Goal: Task Accomplishment & Management: Manage account settings

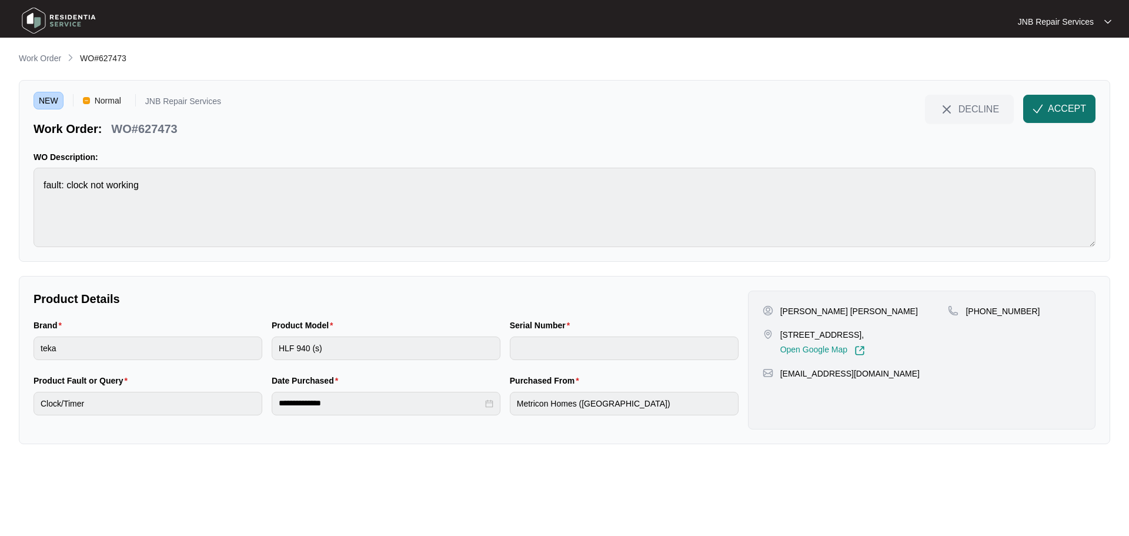
click at [1038, 111] on img "button" at bounding box center [1038, 108] width 11 height 11
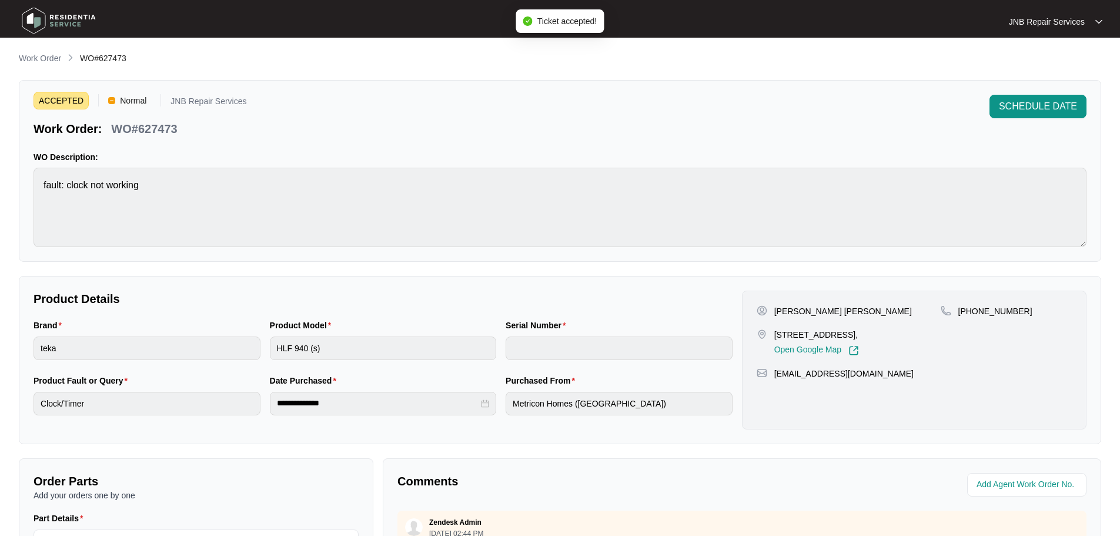
click at [158, 128] on p "WO#627473" at bounding box center [144, 129] width 66 height 16
copy p "627473"
drag, startPoint x: 775, startPoint y: 312, endPoint x: 839, endPoint y: 315, distance: 64.1
click at [839, 315] on p "[PERSON_NAME] [PERSON_NAME]" at bounding box center [843, 311] width 138 height 12
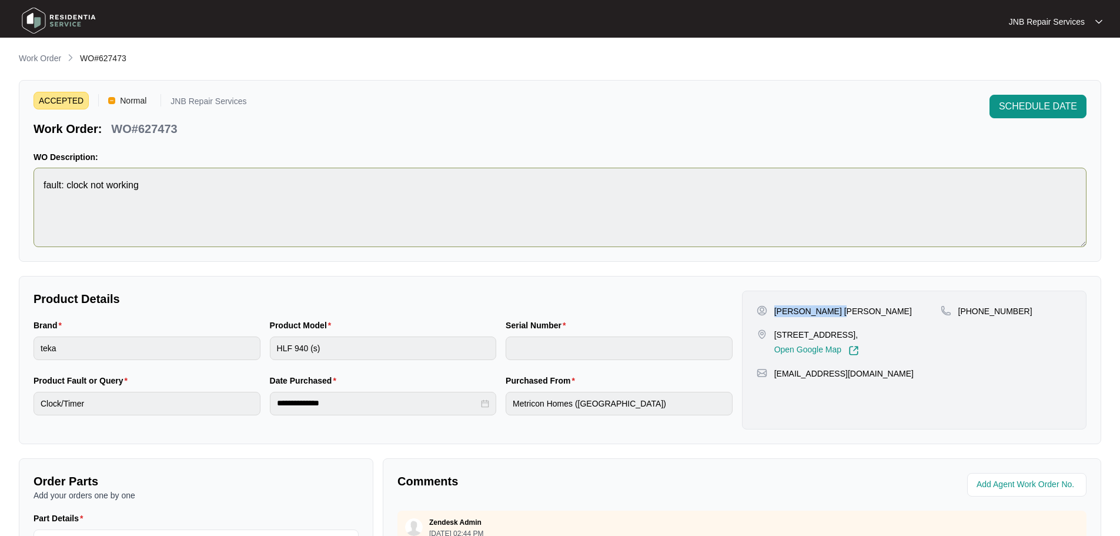
copy p "[PERSON_NAME] [PERSON_NAME]"
drag, startPoint x: 777, startPoint y: 336, endPoint x: 918, endPoint y: 333, distance: 141.1
click at [859, 333] on p "[STREET_ADDRESS]," at bounding box center [816, 335] width 85 height 12
drag, startPoint x: 776, startPoint y: 336, endPoint x: 931, endPoint y: 339, distance: 155.9
click at [931, 339] on div "[STREET_ADDRESS], Open Google Map" at bounding box center [849, 342] width 184 height 27
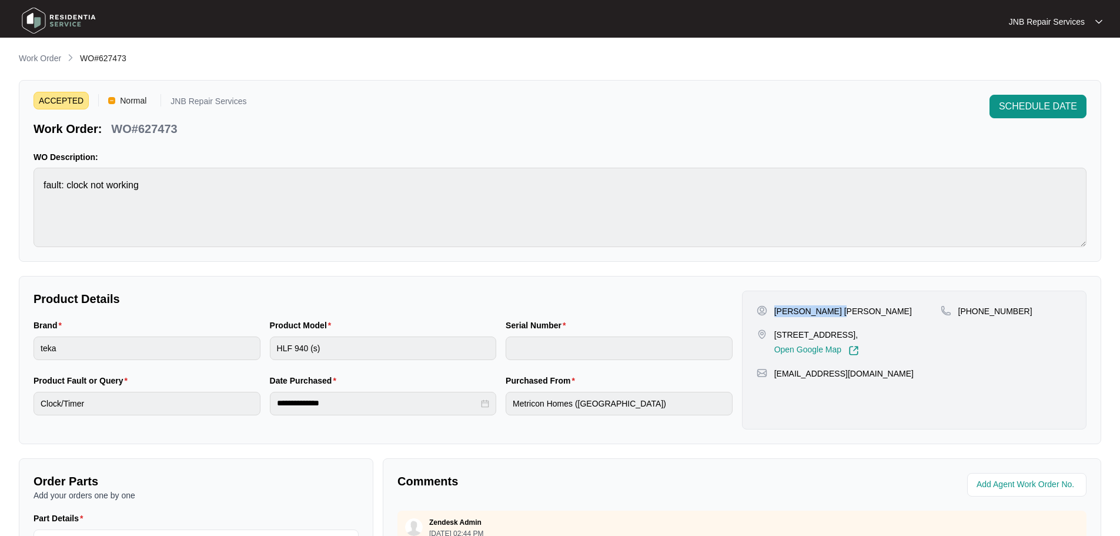
copy p "[STREET_ADDRESS],"
drag, startPoint x: 972, startPoint y: 311, endPoint x: 1032, endPoint y: 309, distance: 60.0
click at [1031, 310] on div "[PHONE_NUMBER]" at bounding box center [1006, 311] width 131 height 12
copy p "432492822"
click at [78, 25] on img at bounding box center [59, 20] width 82 height 35
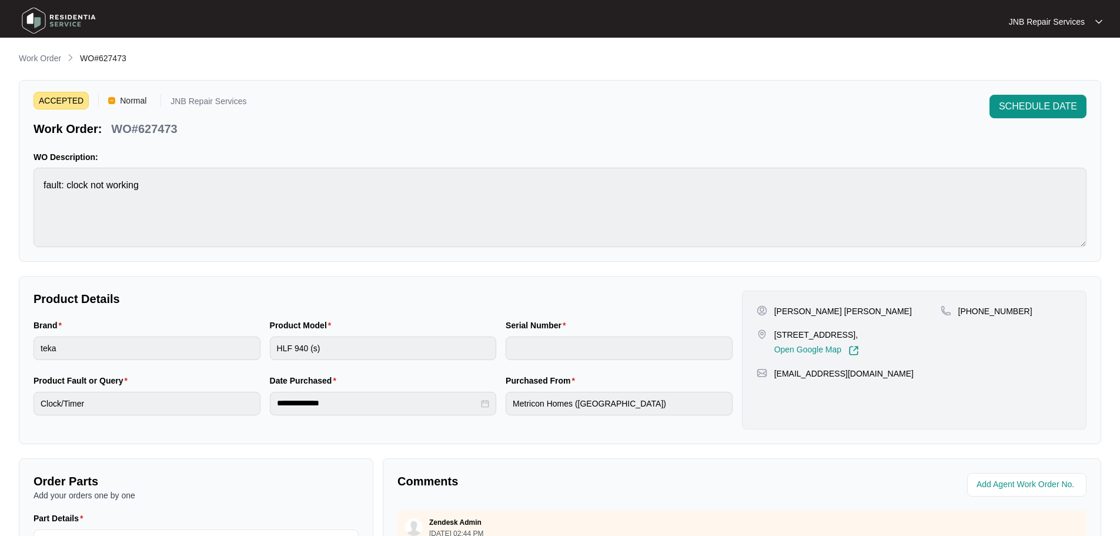
click at [78, 25] on img at bounding box center [59, 20] width 82 height 35
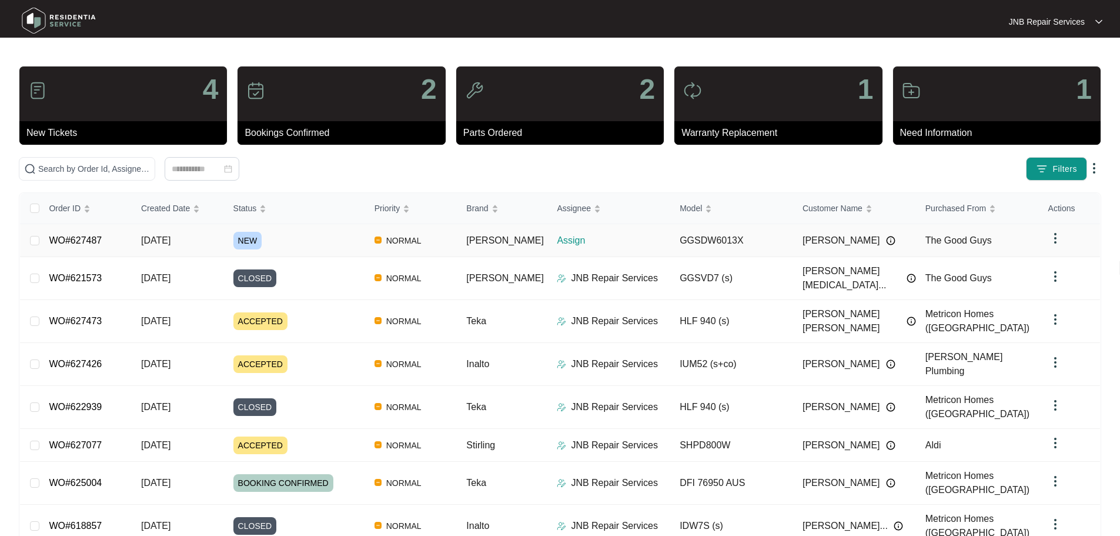
click at [358, 248] on div "NEW" at bounding box center [299, 241] width 132 height 18
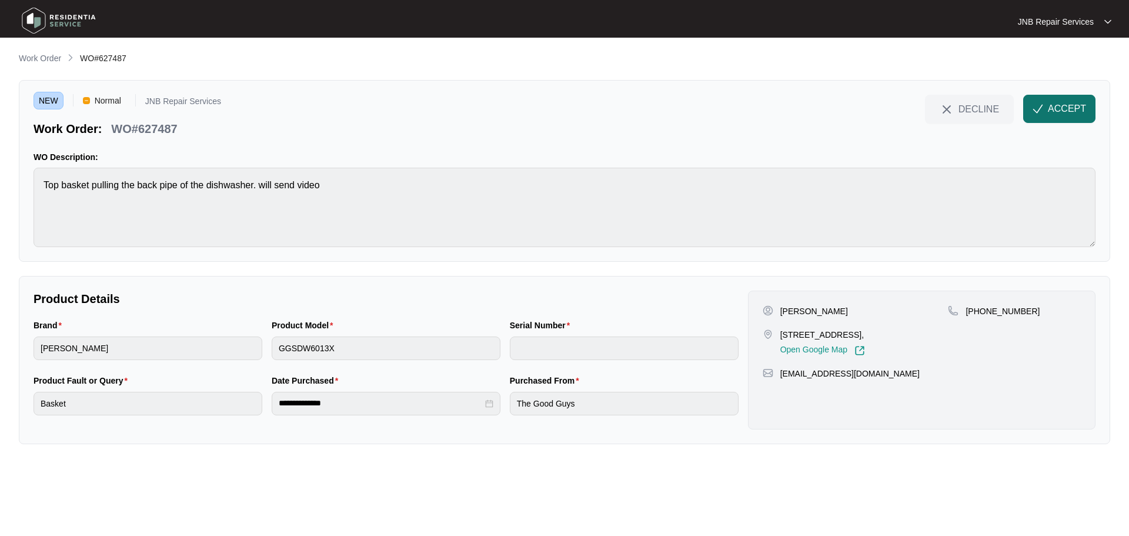
click at [1061, 107] on span "ACCEPT" at bounding box center [1067, 109] width 38 height 14
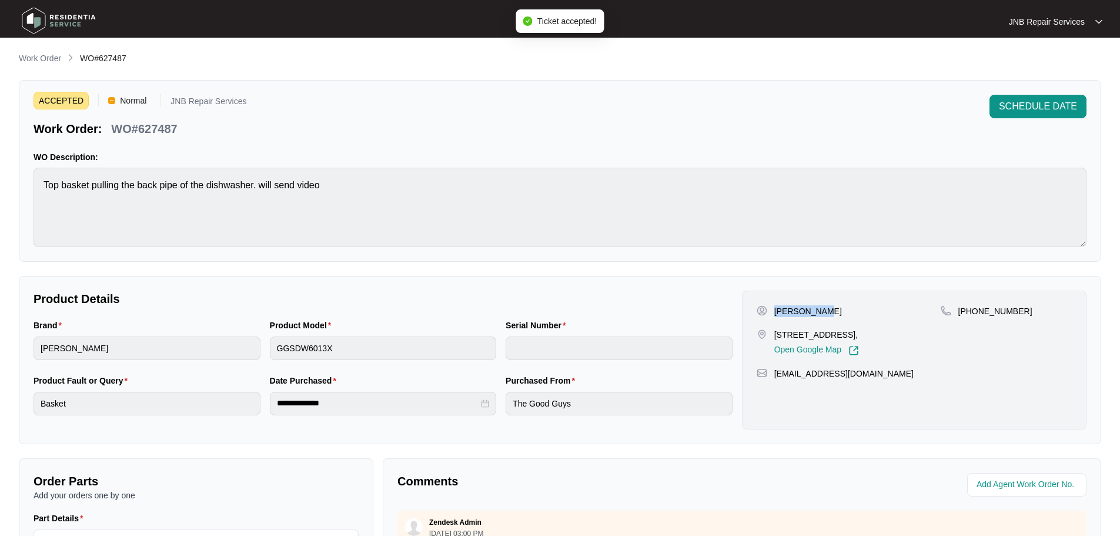
drag, startPoint x: 776, startPoint y: 308, endPoint x: 819, endPoint y: 313, distance: 43.8
click at [819, 313] on div "[PERSON_NAME]" at bounding box center [849, 311] width 184 height 12
copy p "[PERSON_NAME]"
drag, startPoint x: 775, startPoint y: 334, endPoint x: 907, endPoint y: 335, distance: 132.3
click at [907, 335] on div "[STREET_ADDRESS], Open Google Map" at bounding box center [849, 342] width 184 height 27
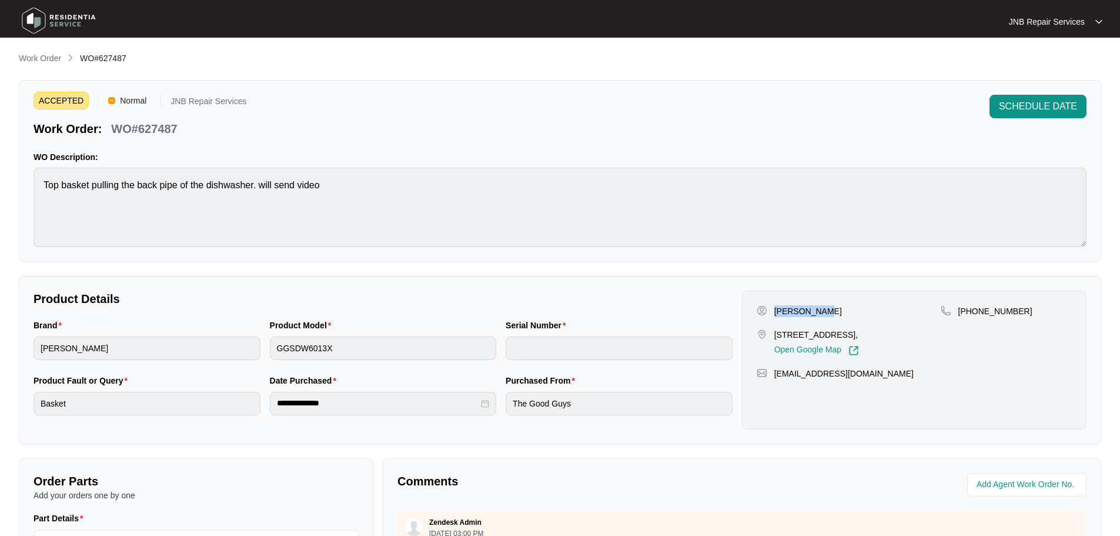
copy p "[STREET_ADDRESS]"
drag, startPoint x: 973, startPoint y: 313, endPoint x: 1014, endPoint y: 321, distance: 42.0
click at [1014, 321] on div "[PHONE_NUMBER]" at bounding box center [1006, 330] width 131 height 51
copy p "422980640"
click at [330, 366] on div "Product Model GGSDW6013X" at bounding box center [383, 346] width 236 height 55
